Goal: Task Accomplishment & Management: Manage account settings

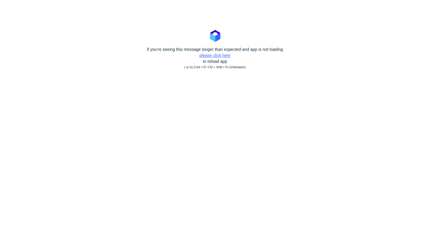
click at [222, 56] on link "please click here" at bounding box center [215, 55] width 31 height 5
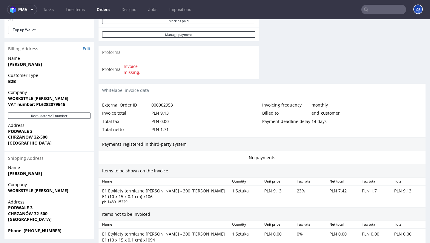
scroll to position [363, 0]
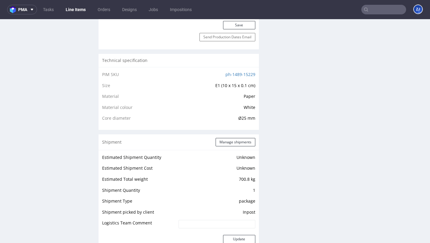
scroll to position [499, 0]
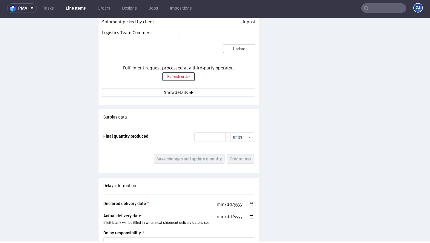
scroll to position [567, 0]
click at [188, 76] on button "Refresh order" at bounding box center [179, 77] width 32 height 8
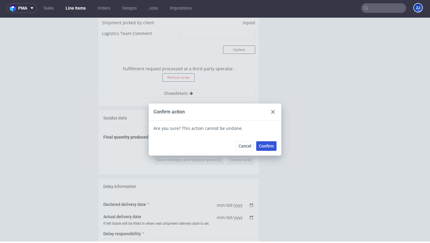
click at [269, 144] on span "Confirm" at bounding box center [266, 146] width 15 height 4
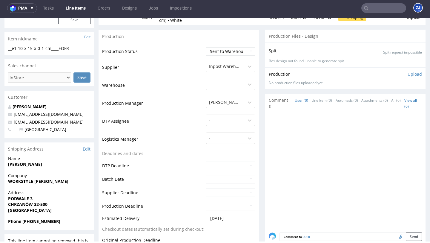
scroll to position [0, 0]
